Goal: Navigation & Orientation: Find specific page/section

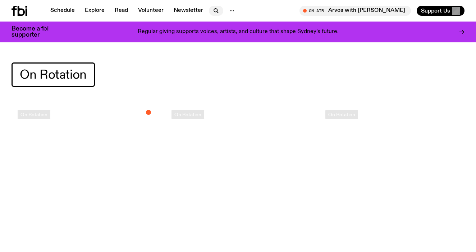
scroll to position [1154, 0]
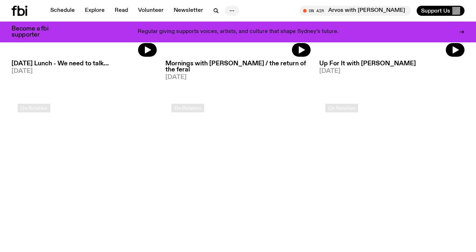
click at [228, 8] on icon "button" at bounding box center [232, 10] width 9 height 9
click at [58, 14] on link "Schedule" at bounding box center [62, 11] width 33 height 10
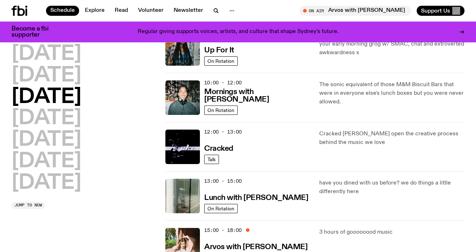
scroll to position [111, 0]
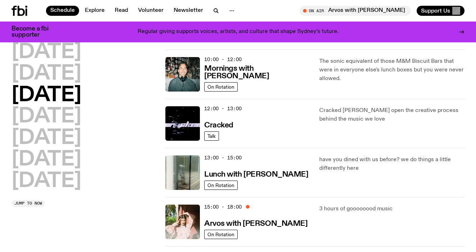
click at [257, 159] on div "13:00 - 15:00 Lunch with [PERSON_NAME]" at bounding box center [257, 173] width 106 height 35
click at [235, 176] on h3 "Lunch with [PERSON_NAME]" at bounding box center [256, 175] width 104 height 8
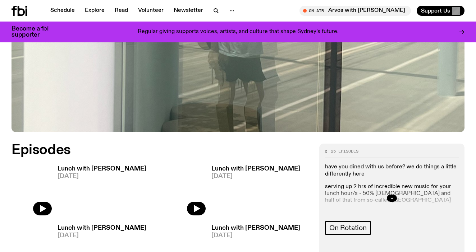
scroll to position [258, 0]
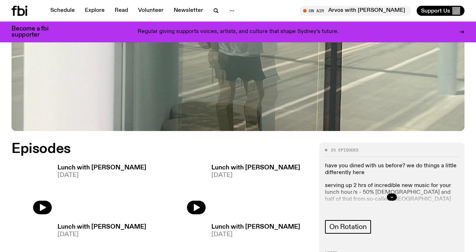
click at [128, 165] on h3 "Lunch with [PERSON_NAME]" at bounding box center [102, 168] width 89 height 6
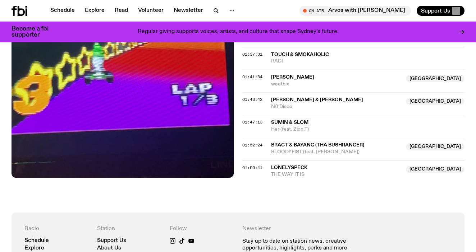
scroll to position [776, 0]
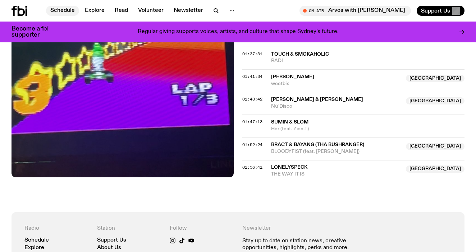
click at [73, 10] on link "Schedule" at bounding box center [62, 11] width 33 height 10
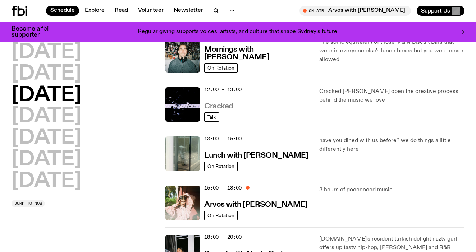
scroll to position [137, 0]
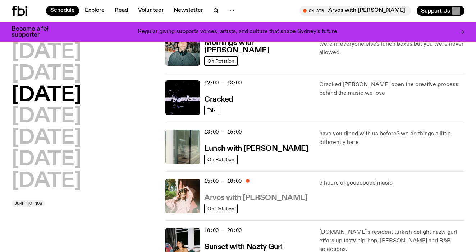
click at [221, 197] on h3 "Arvos with [PERSON_NAME]" at bounding box center [255, 198] width 103 height 8
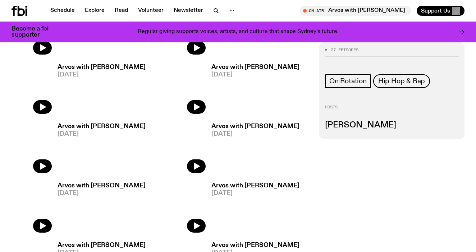
scroll to position [280, 0]
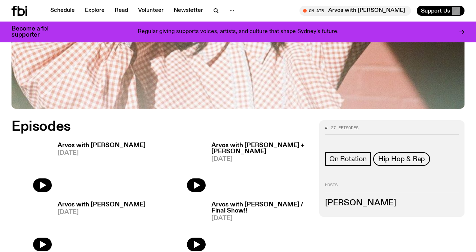
click at [125, 143] on h3 "Arvos with [PERSON_NAME]" at bounding box center [102, 146] width 88 height 6
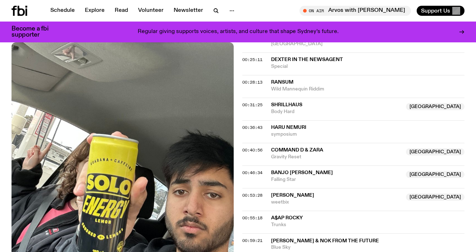
scroll to position [374, 0]
